Goal: Information Seeking & Learning: Learn about a topic

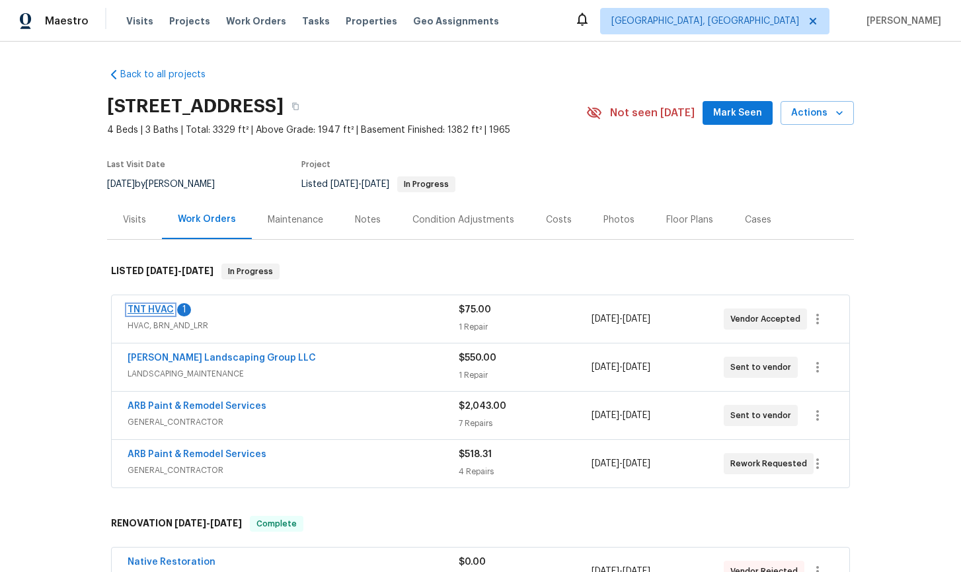
click at [146, 313] on link "TNT HVAC" at bounding box center [151, 309] width 46 height 9
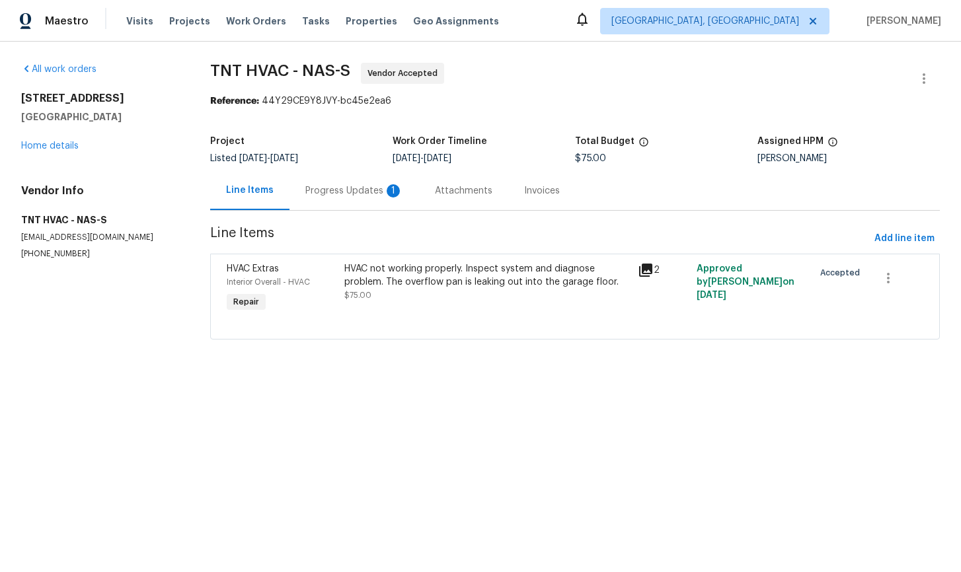
click at [359, 188] on div "Progress Updates 1" at bounding box center [354, 190] width 98 height 13
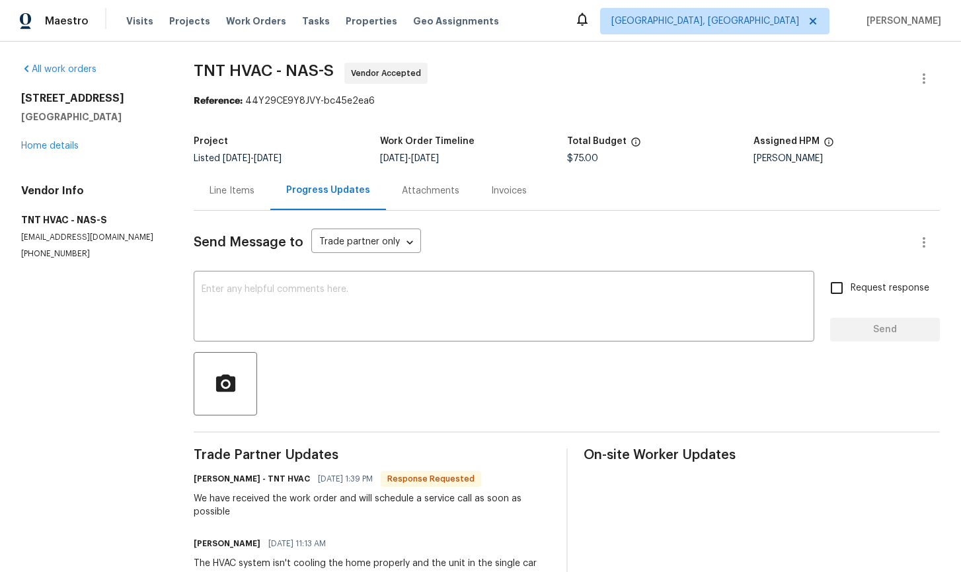
scroll to position [62, 0]
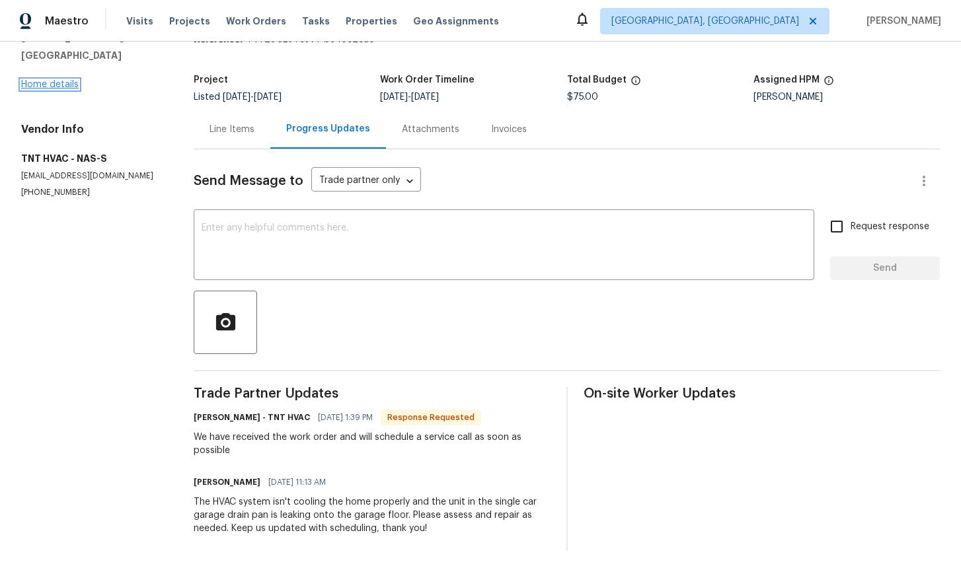
click at [62, 85] on link "Home details" at bounding box center [49, 84] width 57 height 9
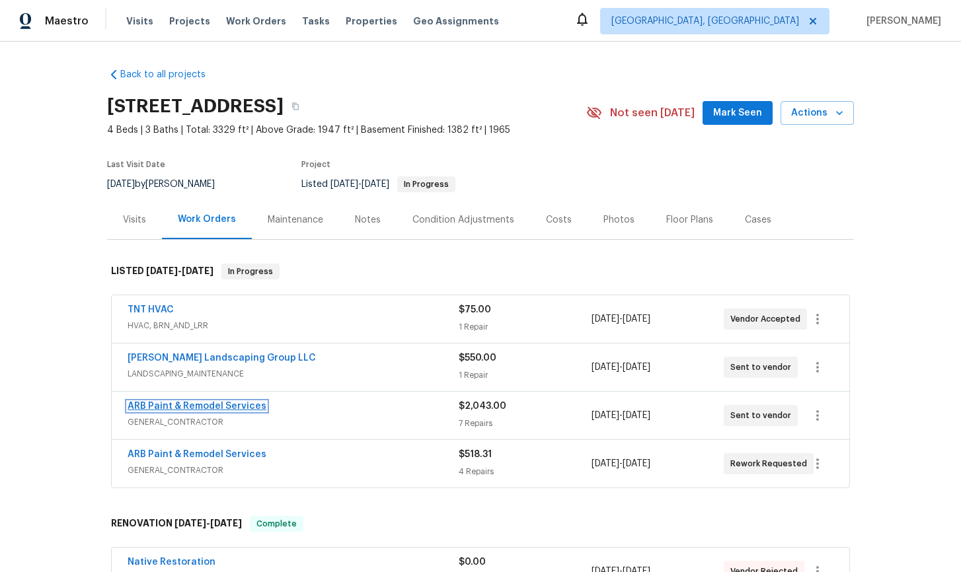
click at [209, 406] on link "ARB Paint & Remodel Services" at bounding box center [197, 406] width 139 height 9
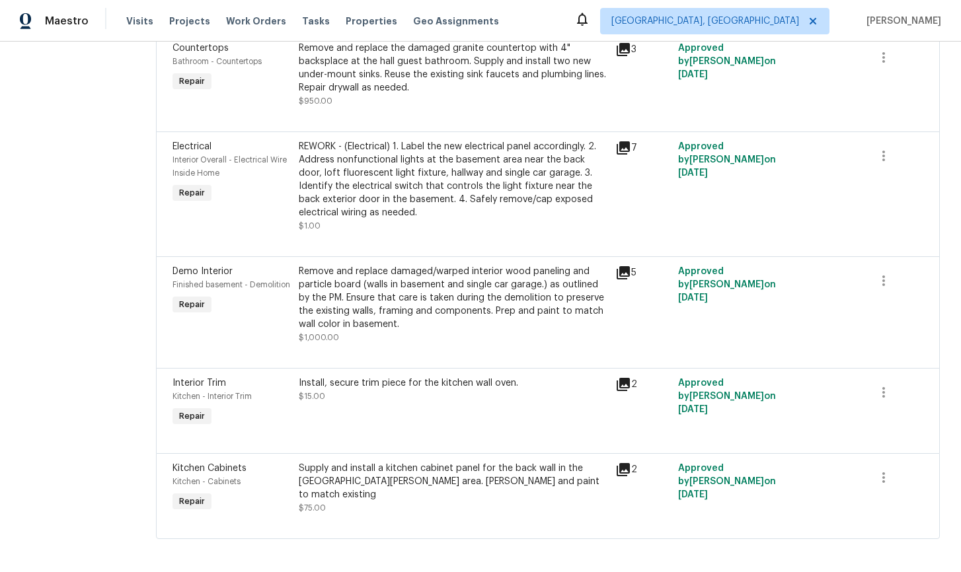
scroll to position [396, 0]
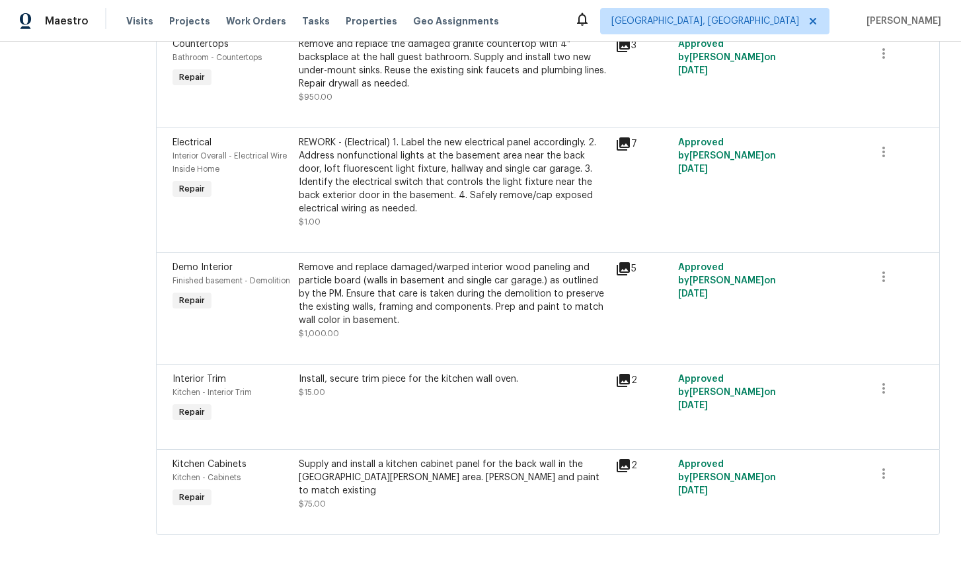
click at [617, 263] on icon at bounding box center [623, 268] width 13 height 13
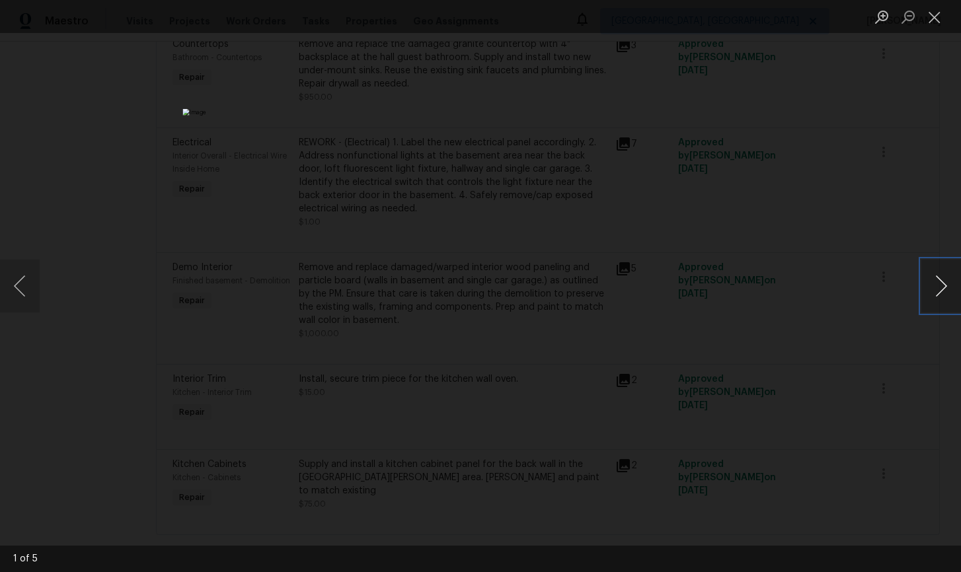
click at [944, 291] on button "Next image" at bounding box center [941, 286] width 40 height 53
click at [937, 18] on button "Close lightbox" at bounding box center [934, 16] width 26 height 23
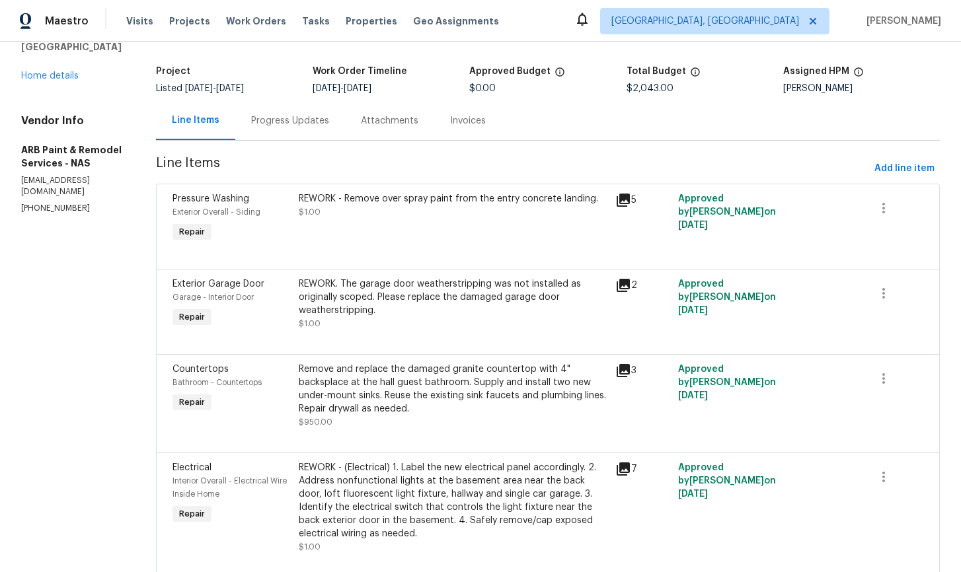
scroll to position [0, 0]
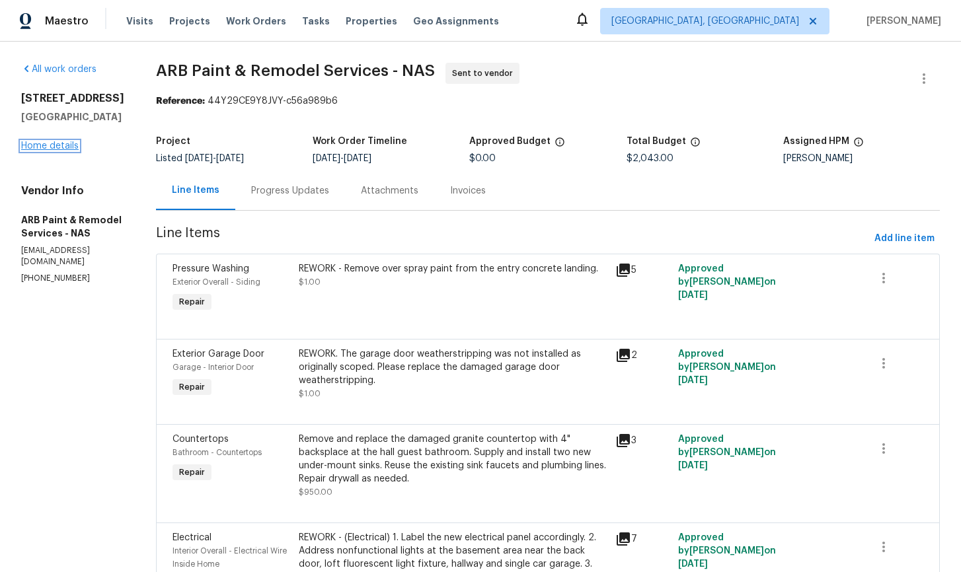
click at [46, 151] on link "Home details" at bounding box center [49, 145] width 57 height 9
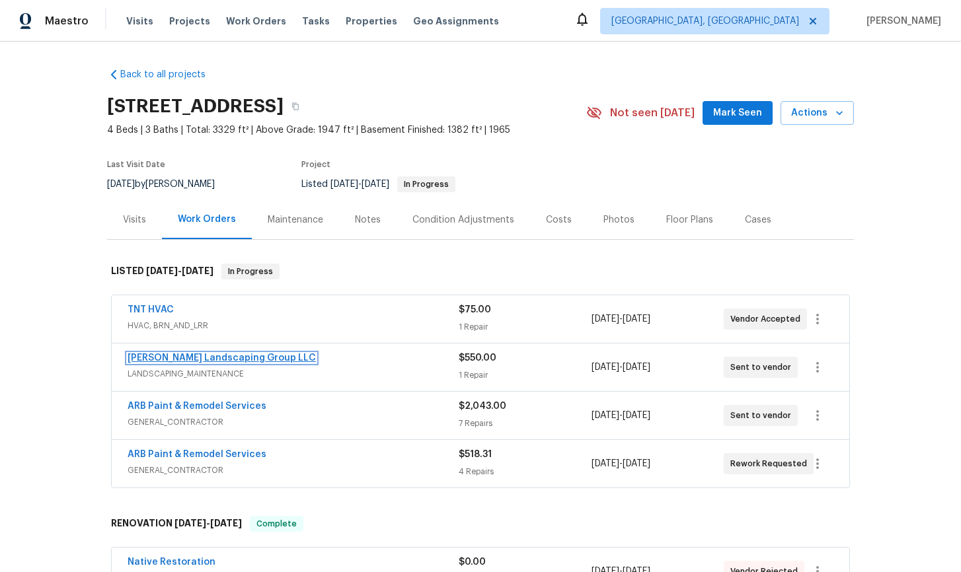
click at [195, 359] on link "[PERSON_NAME] Landscaping Group LLC" at bounding box center [222, 358] width 188 height 9
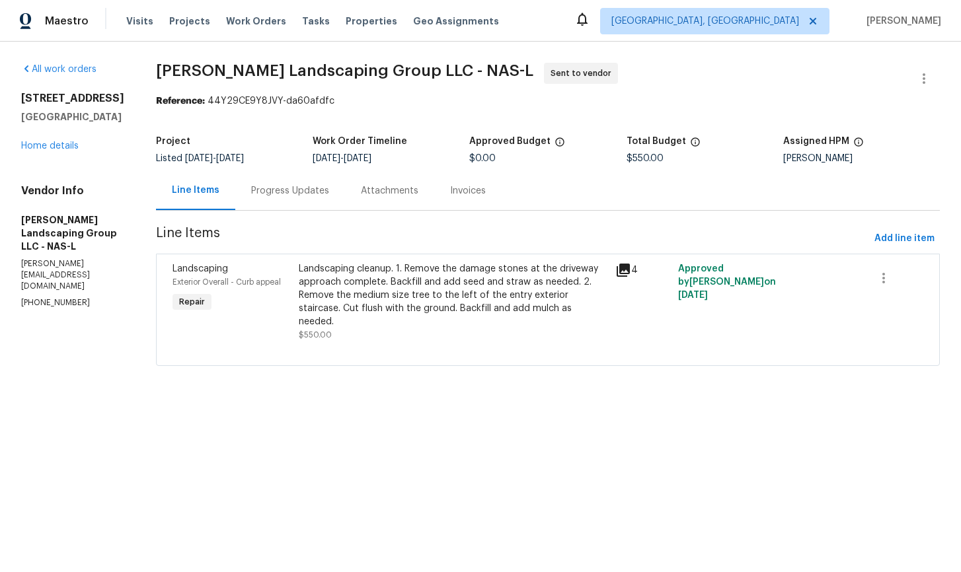
click at [630, 273] on icon at bounding box center [623, 270] width 13 height 13
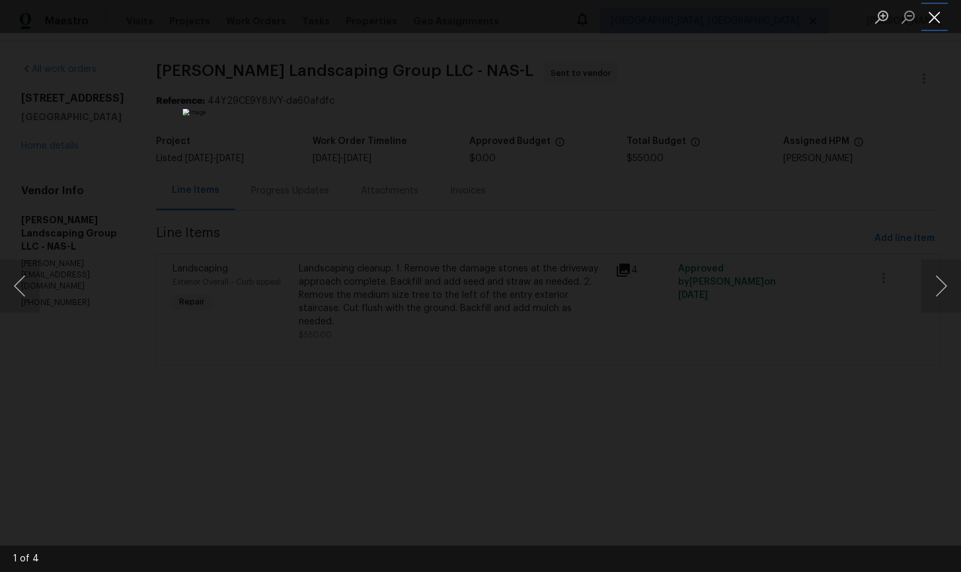
click at [938, 19] on button "Close lightbox" at bounding box center [934, 16] width 26 height 23
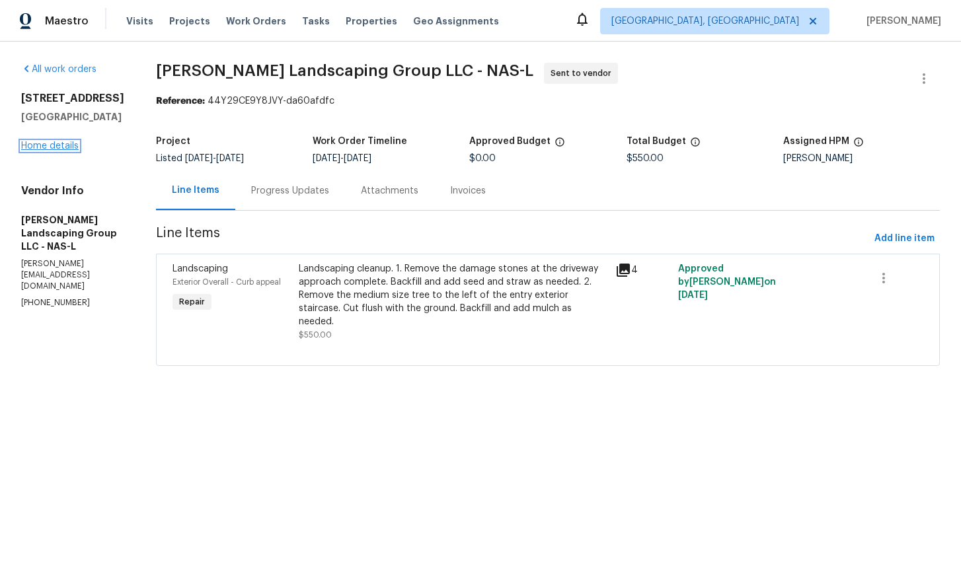
click at [56, 148] on link "Home details" at bounding box center [49, 145] width 57 height 9
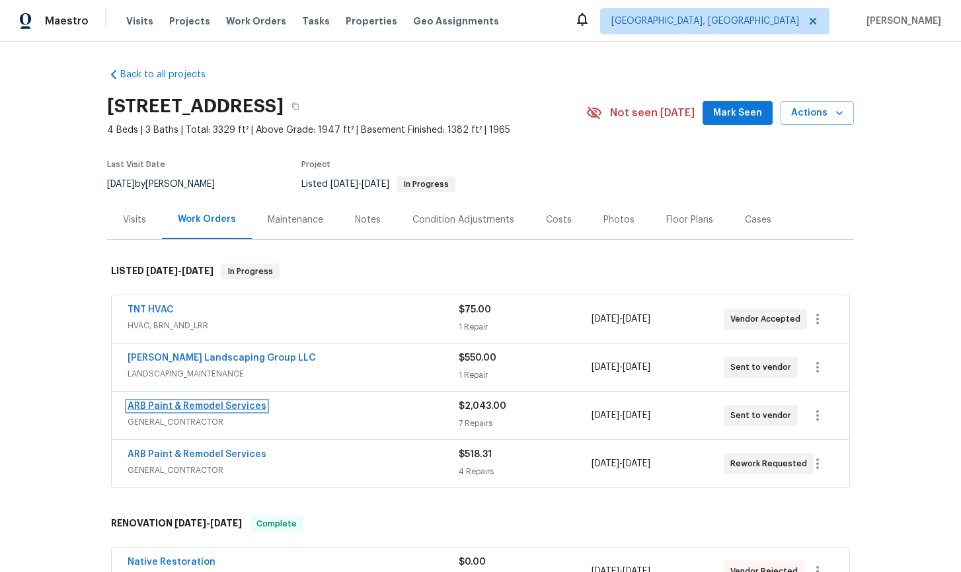
click at [195, 404] on link "ARB Paint & Remodel Services" at bounding box center [197, 406] width 139 height 9
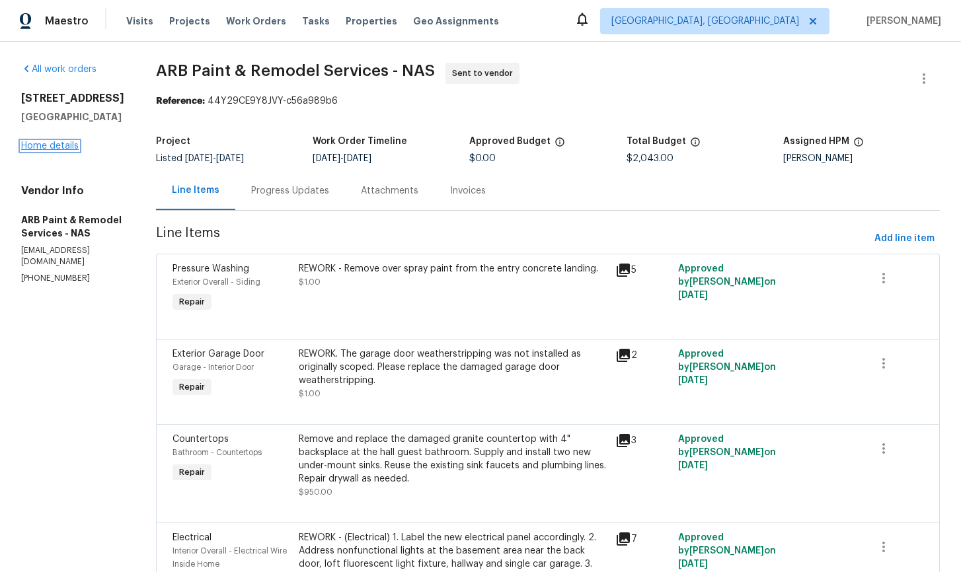
click at [61, 151] on link "Home details" at bounding box center [49, 145] width 57 height 9
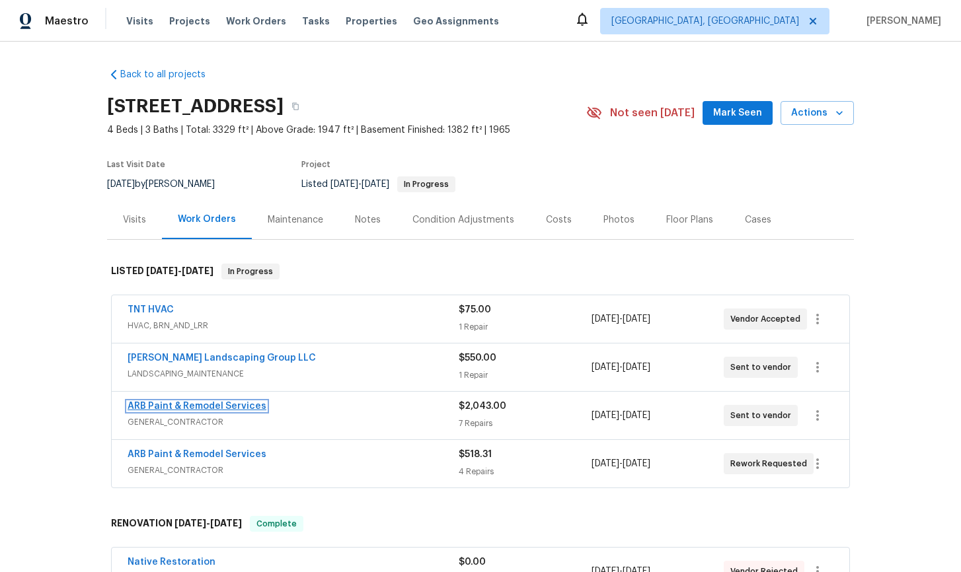
click at [234, 408] on link "ARB Paint & Remodel Services" at bounding box center [197, 406] width 139 height 9
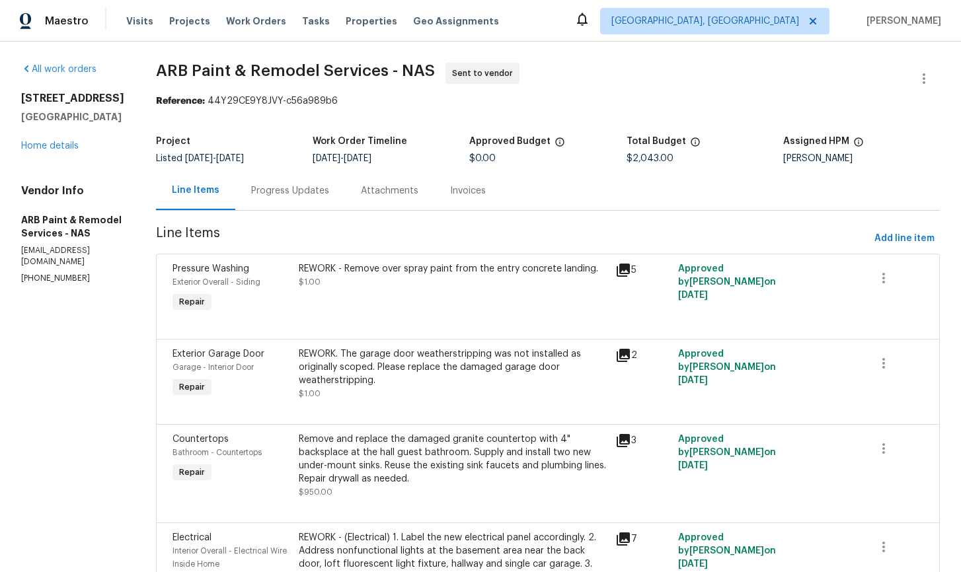
click at [619, 269] on icon at bounding box center [623, 270] width 13 height 13
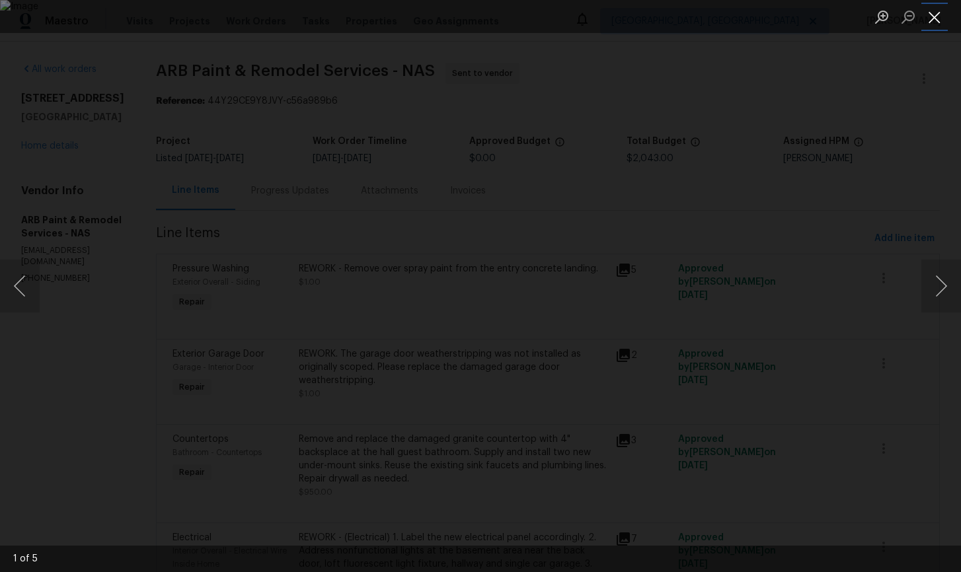
click at [932, 22] on button "Close lightbox" at bounding box center [934, 16] width 26 height 23
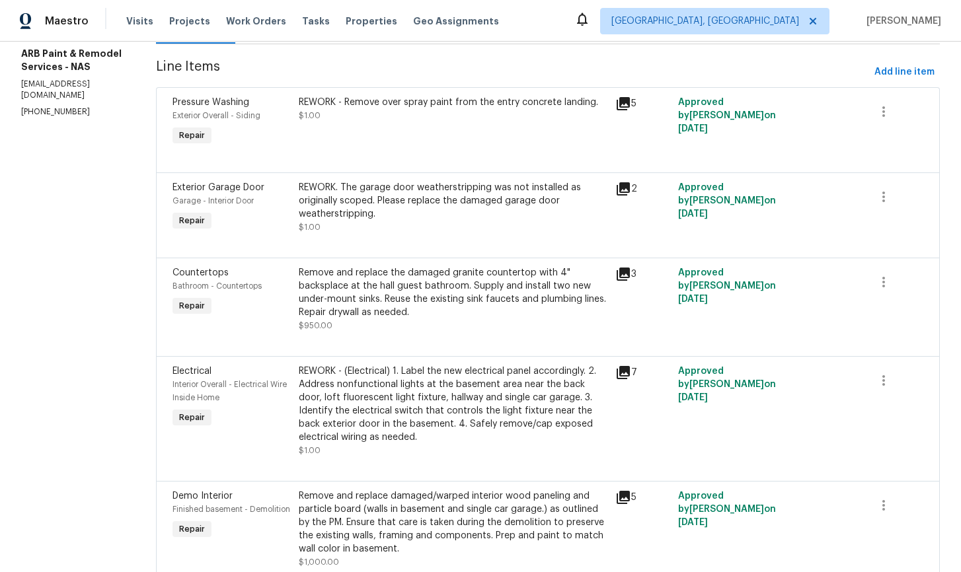
scroll to position [211, 0]
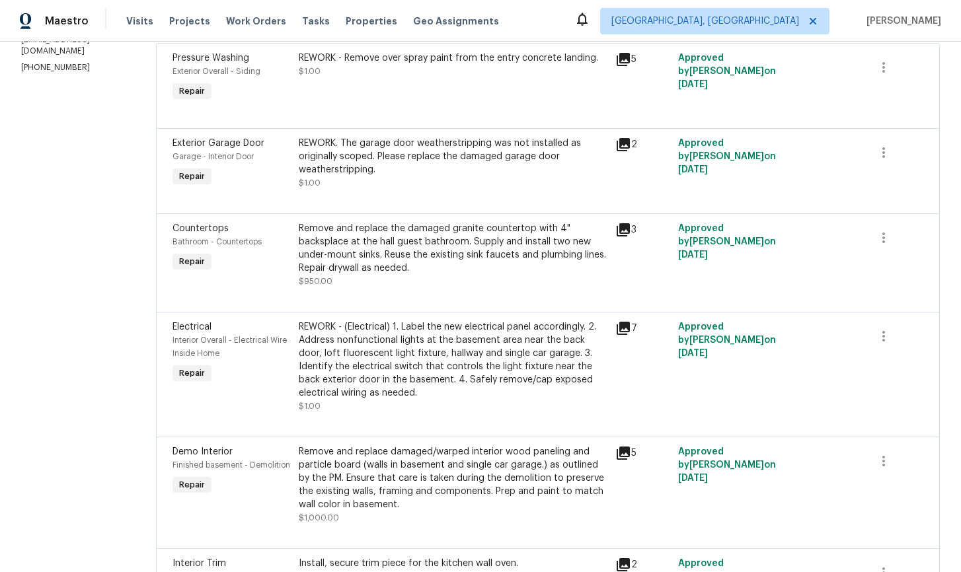
click at [621, 231] on icon at bounding box center [623, 229] width 13 height 13
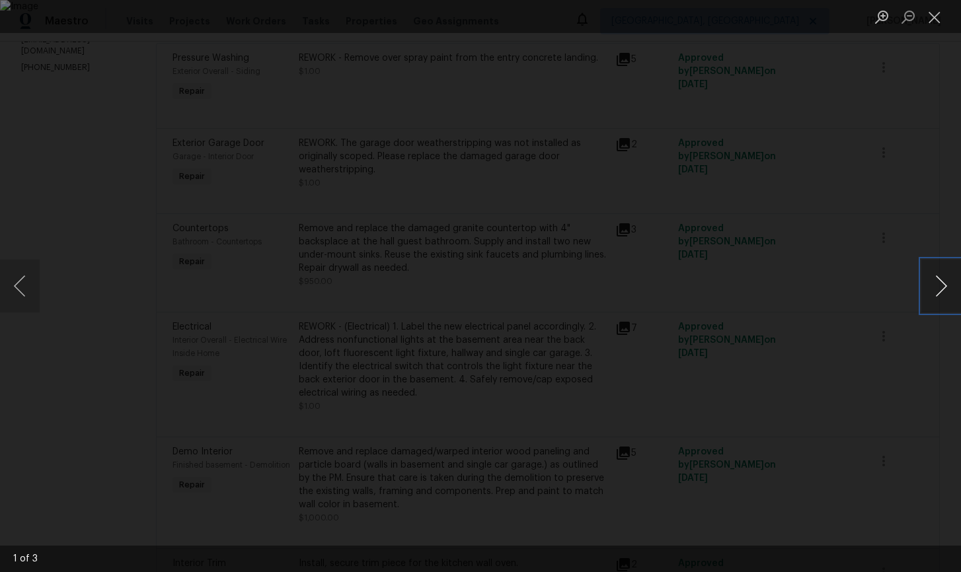
click at [941, 295] on button "Next image" at bounding box center [941, 286] width 40 height 53
click at [936, 20] on button "Close lightbox" at bounding box center [934, 16] width 26 height 23
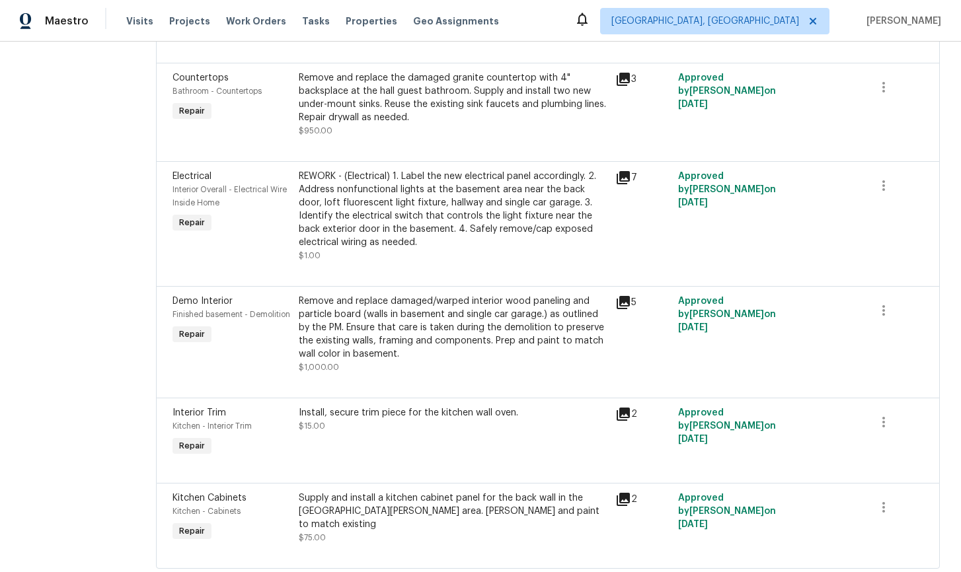
scroll to position [363, 0]
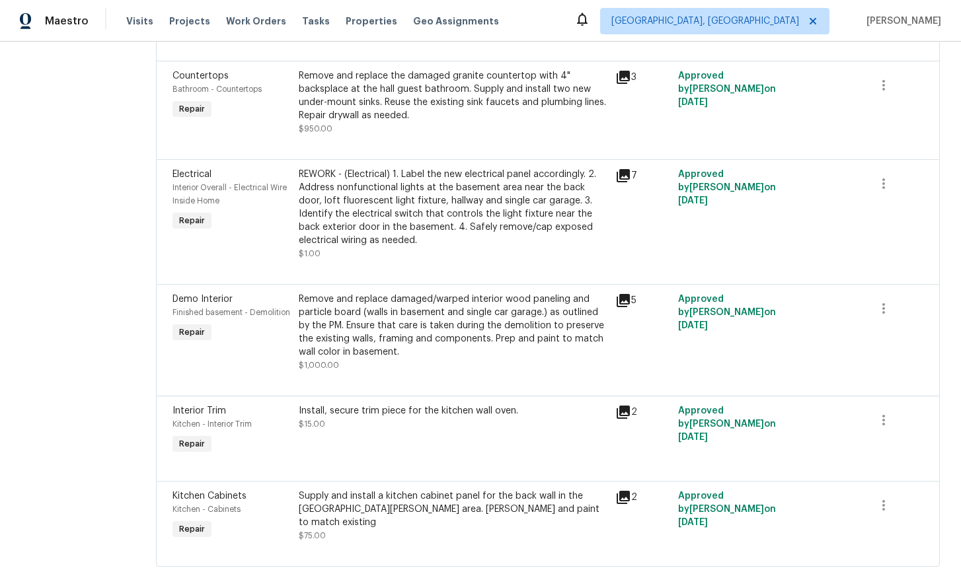
click at [617, 176] on icon at bounding box center [623, 175] width 13 height 13
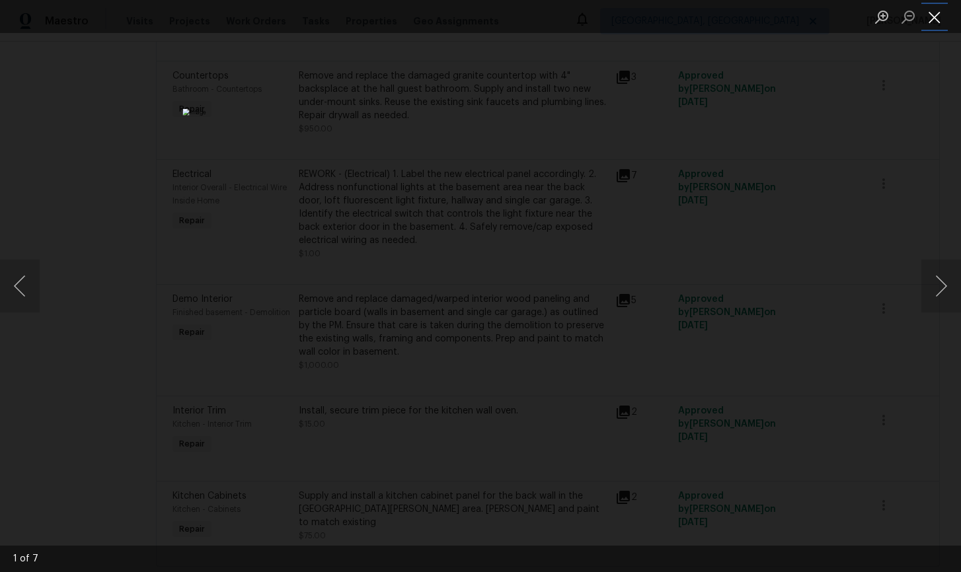
click at [940, 21] on button "Close lightbox" at bounding box center [934, 16] width 26 height 23
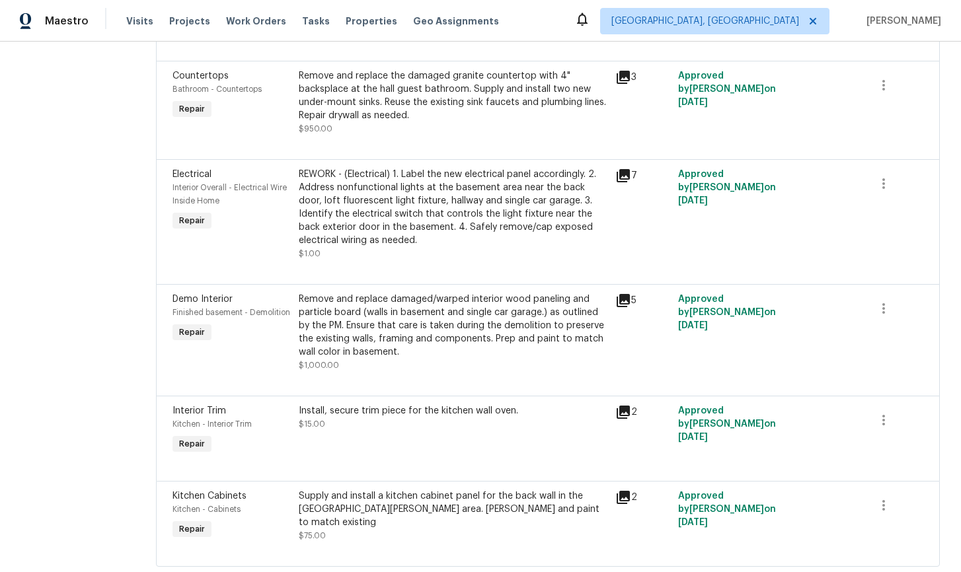
scroll to position [396, 0]
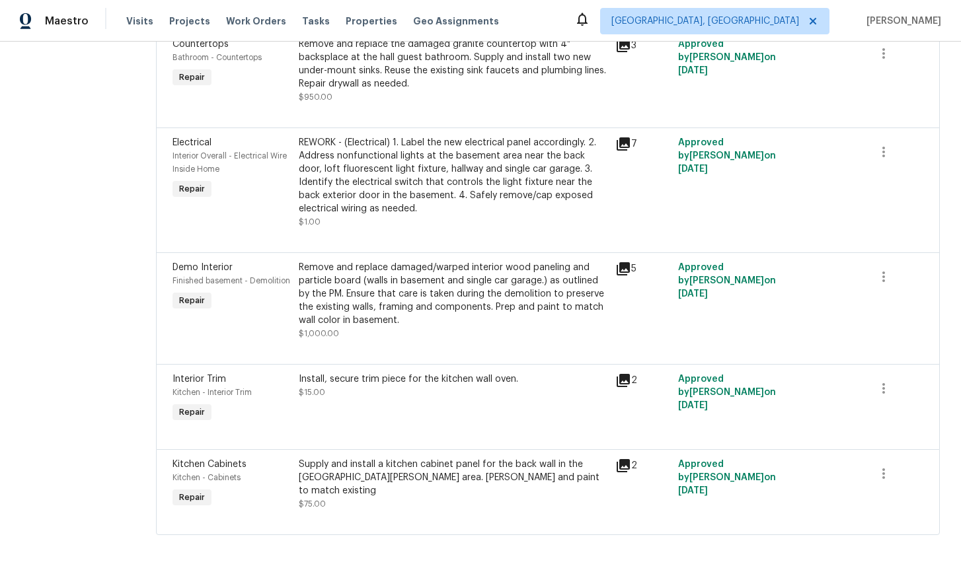
click at [617, 466] on icon at bounding box center [623, 465] width 13 height 13
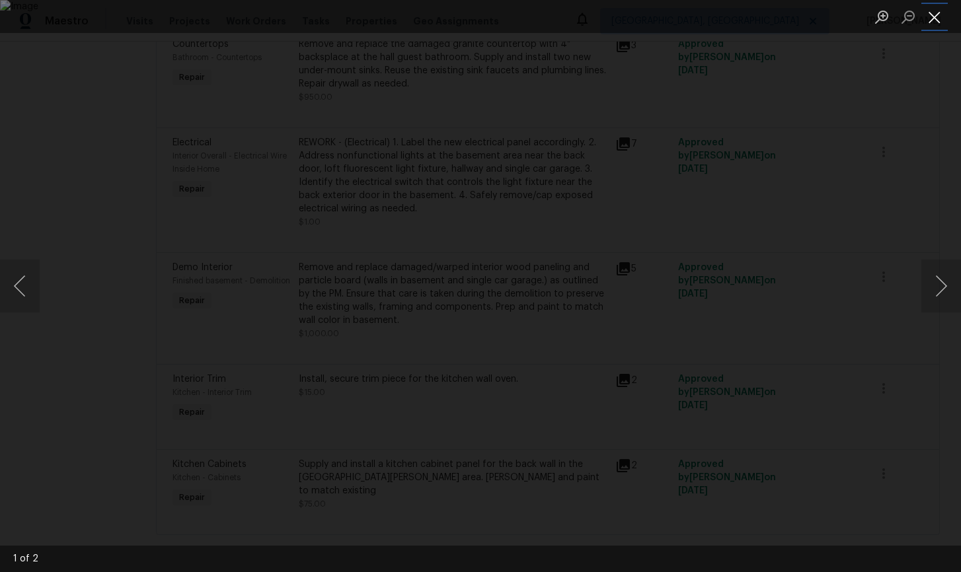
click at [934, 21] on button "Close lightbox" at bounding box center [934, 16] width 26 height 23
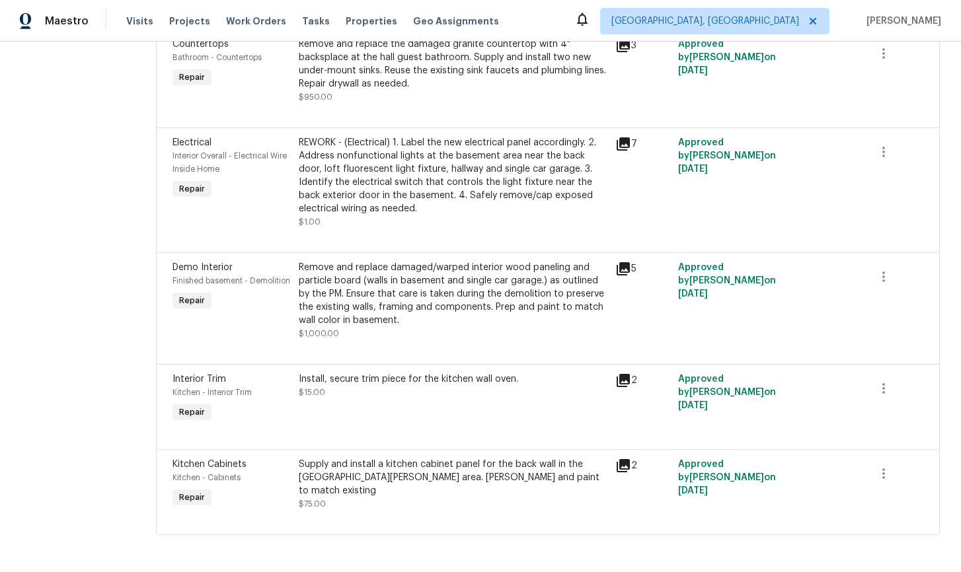
click at [389, 381] on div "Install, secure trim piece for the kitchen wall oven." at bounding box center [453, 379] width 308 height 13
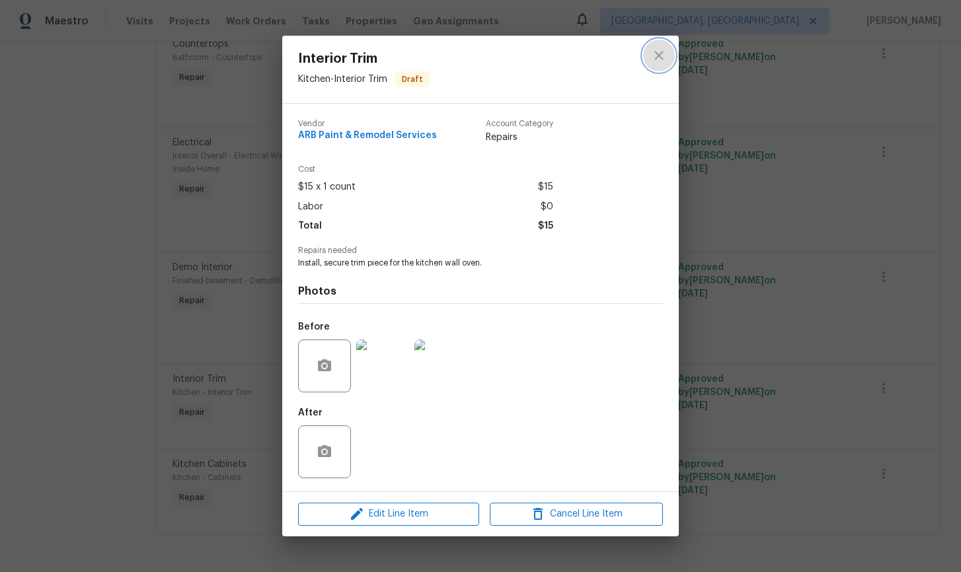
click at [665, 60] on icon "close" at bounding box center [659, 56] width 16 height 16
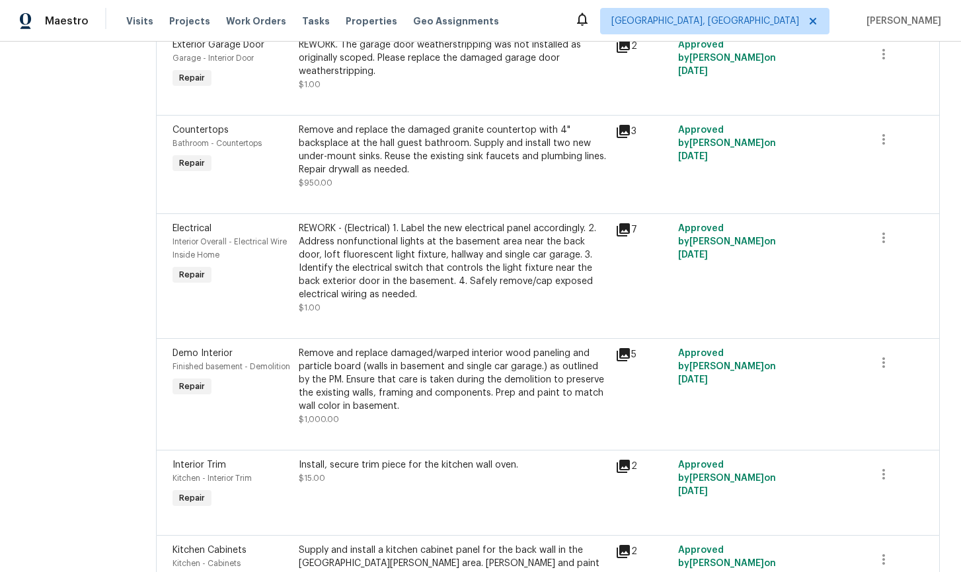
scroll to position [0, 0]
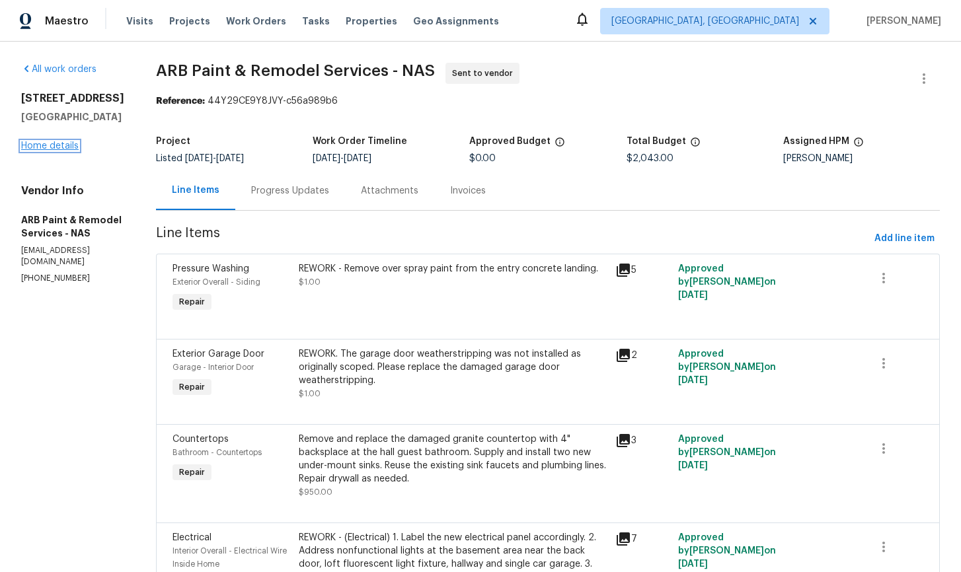
click at [44, 151] on link "Home details" at bounding box center [49, 145] width 57 height 9
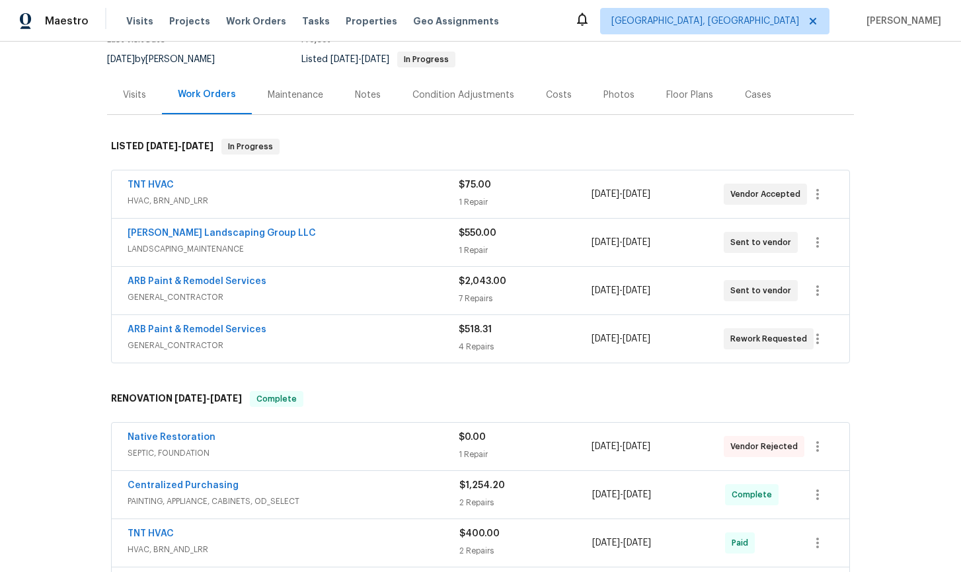
scroll to position [131, 0]
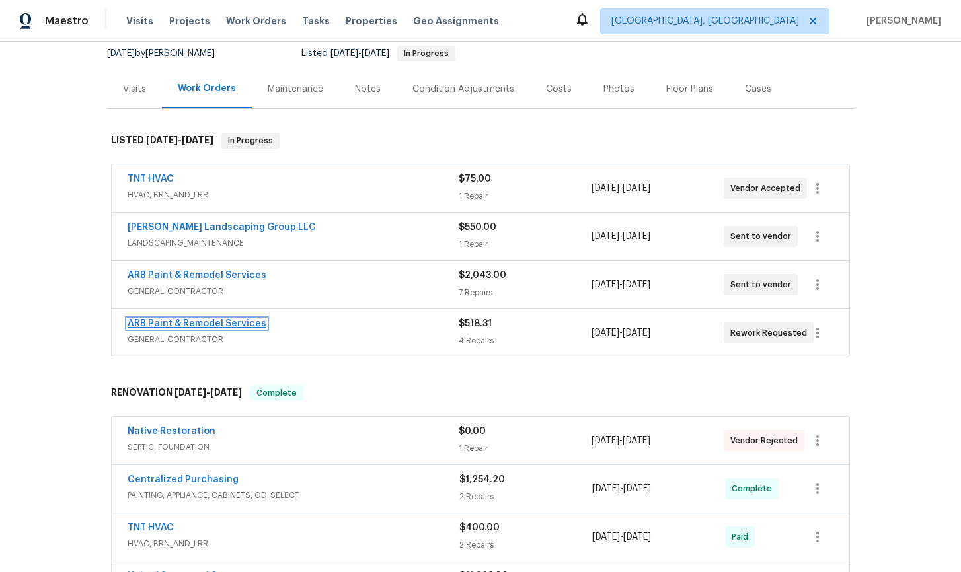
click at [222, 324] on link "ARB Paint & Remodel Services" at bounding box center [197, 323] width 139 height 9
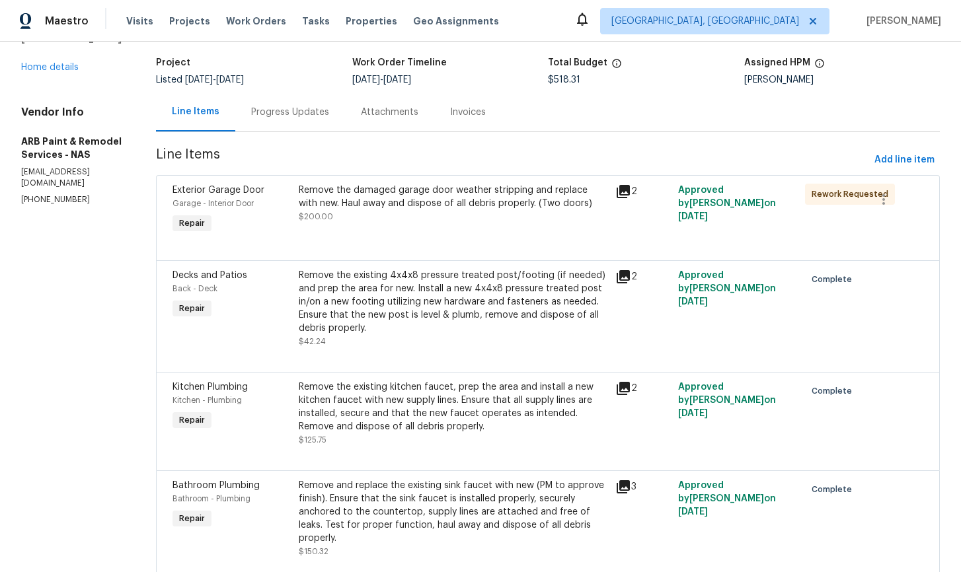
scroll to position [112, 0]
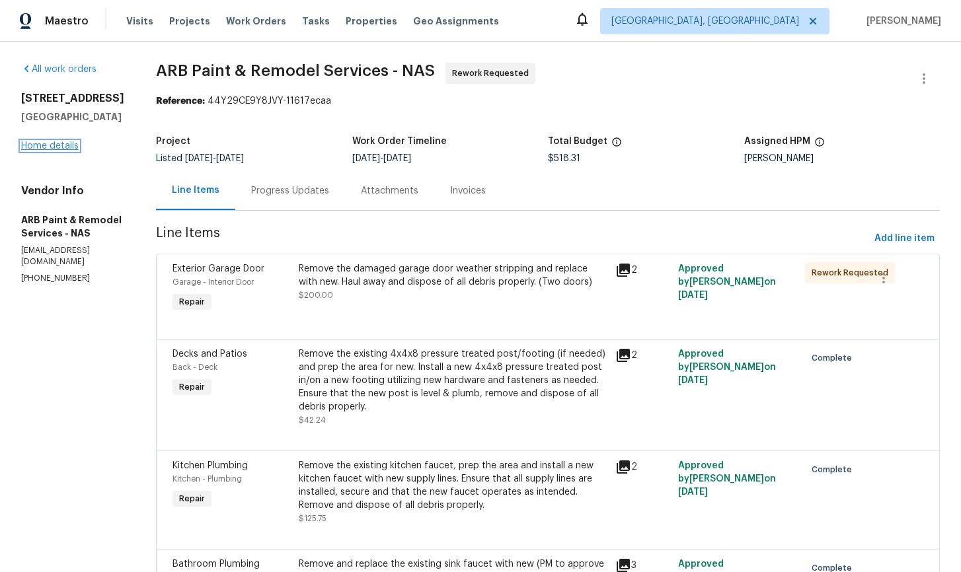
click at [59, 151] on link "Home details" at bounding box center [49, 145] width 57 height 9
